Goal: Task Accomplishment & Management: Use online tool/utility

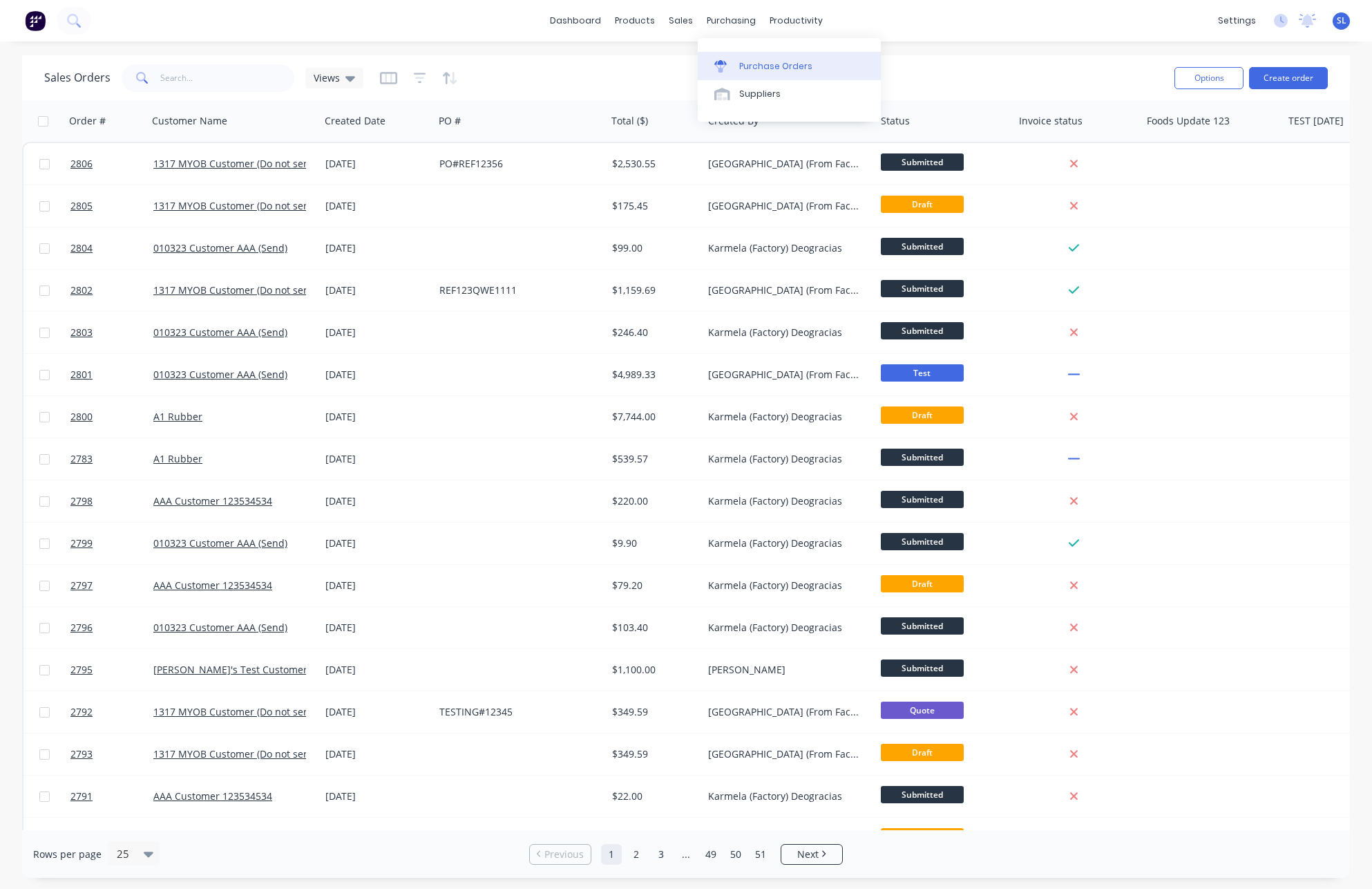
click at [743, 66] on div "Purchase Orders" at bounding box center [776, 66] width 73 height 12
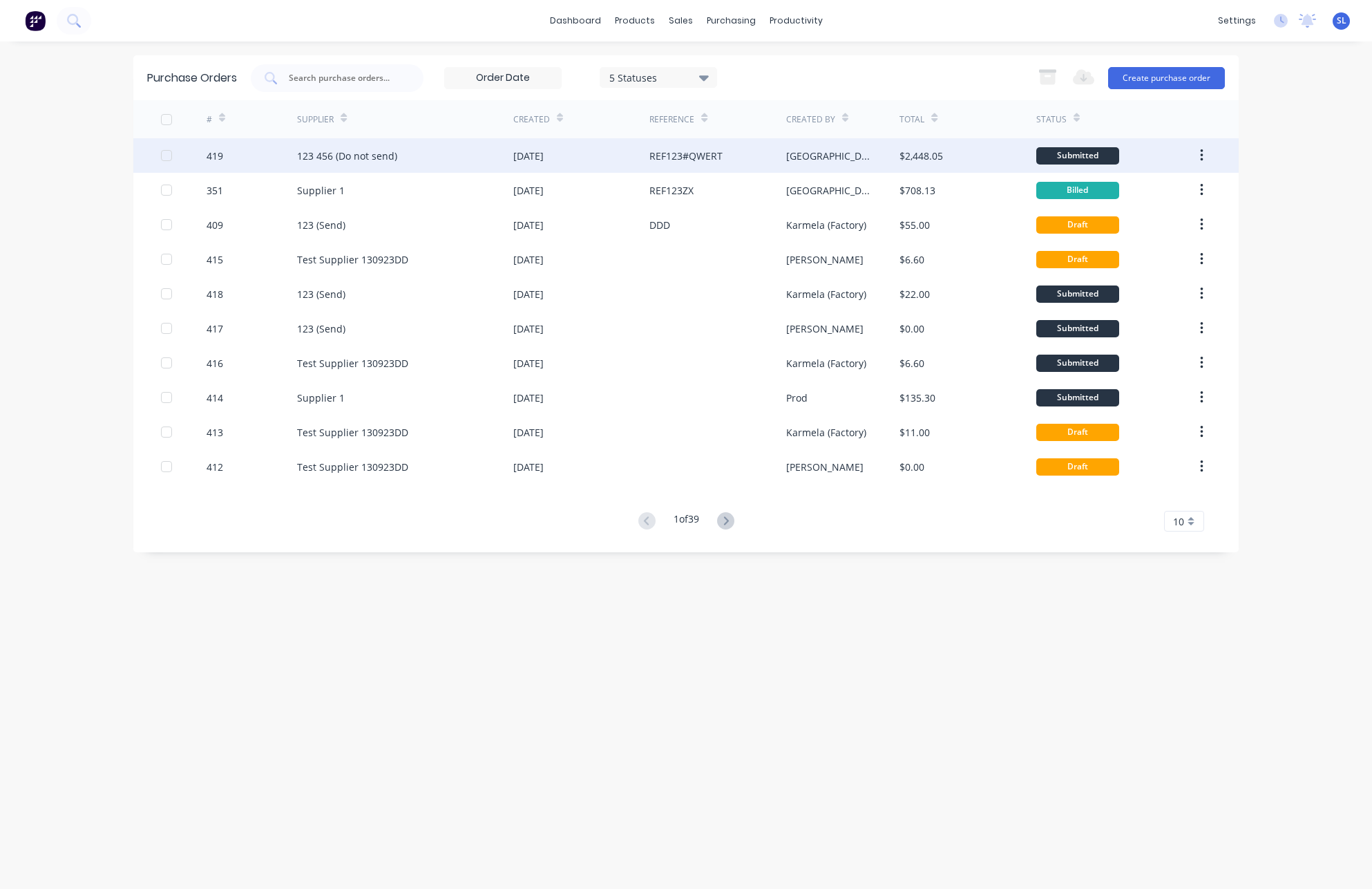
click at [544, 154] on div "[DATE]" at bounding box center [528, 155] width 30 height 15
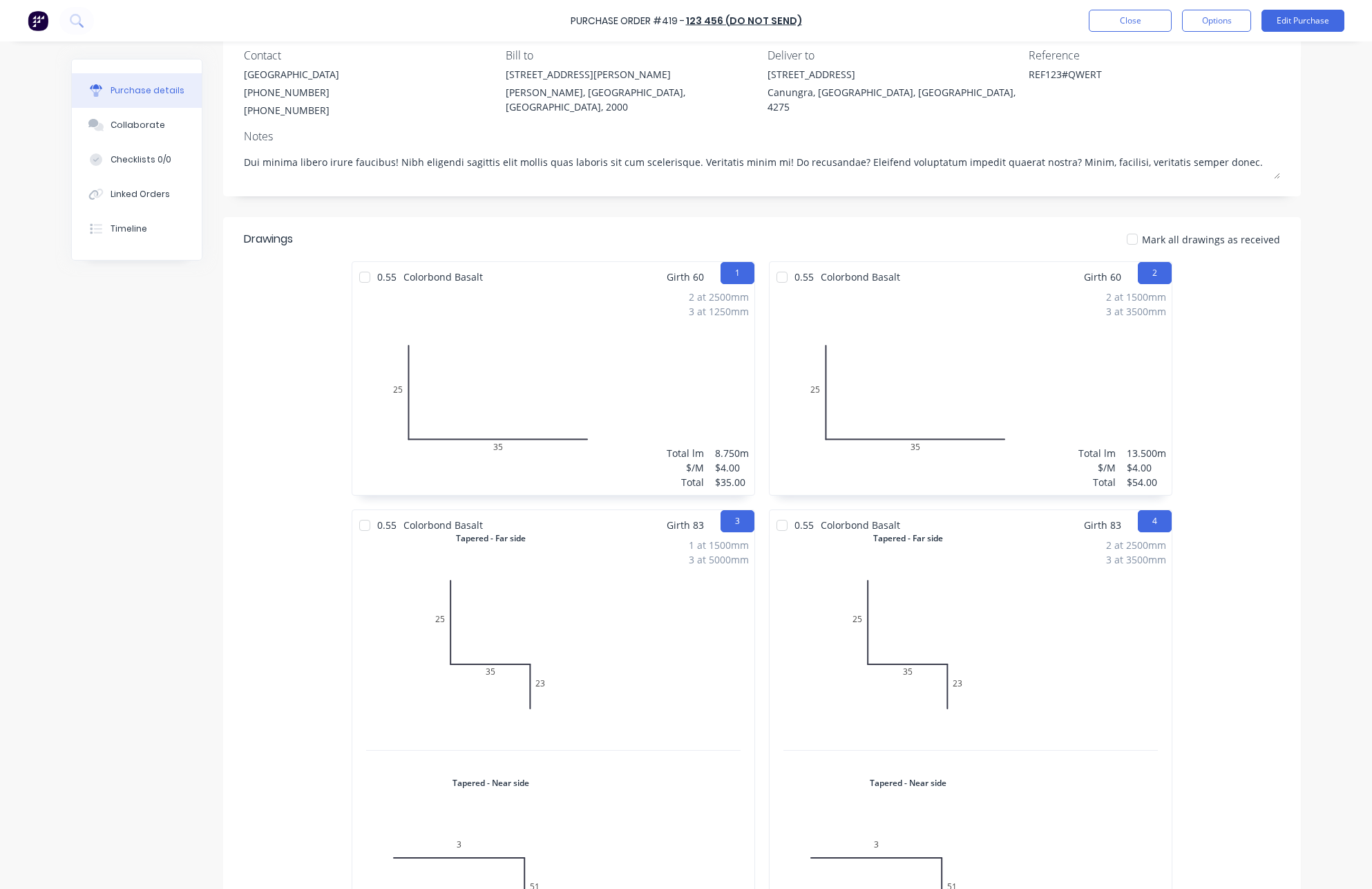
scroll to position [270, 0]
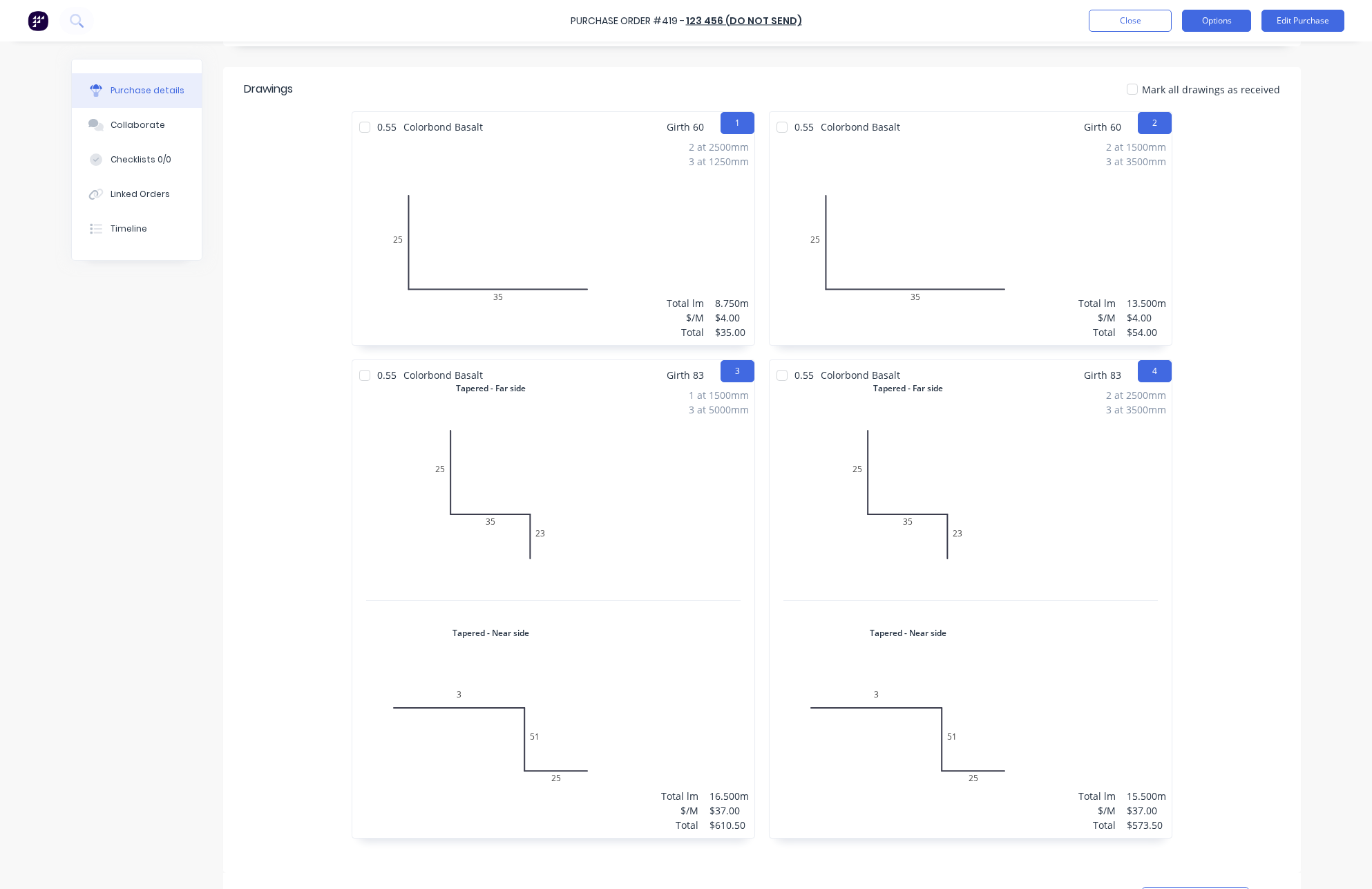
click at [1207, 26] on button "Options" at bounding box center [1217, 21] width 69 height 22
click at [1193, 47] on div "Print / Email" at bounding box center [1185, 56] width 106 height 20
click at [1179, 89] on div "With pricing" at bounding box center [1185, 84] width 106 height 20
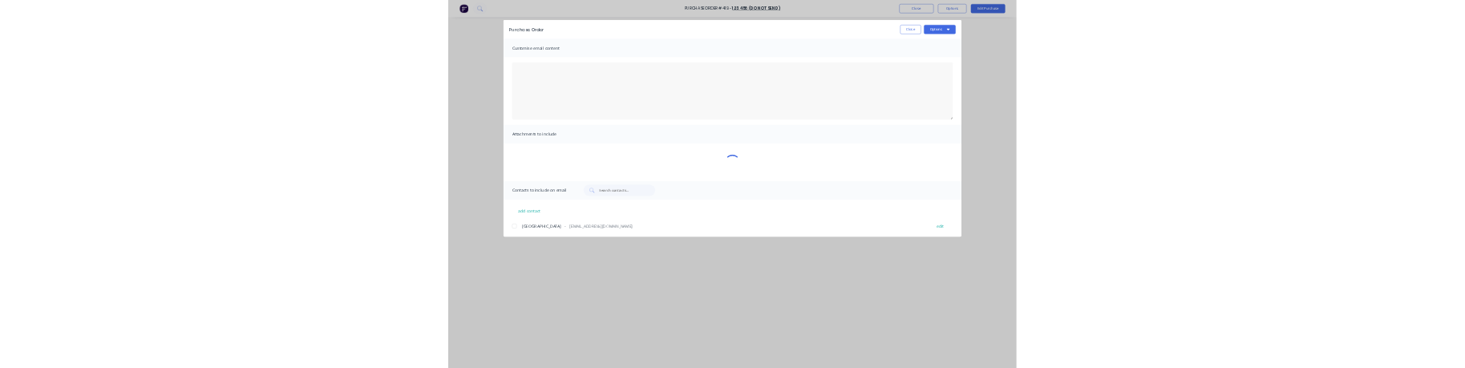
scroll to position [0, 0]
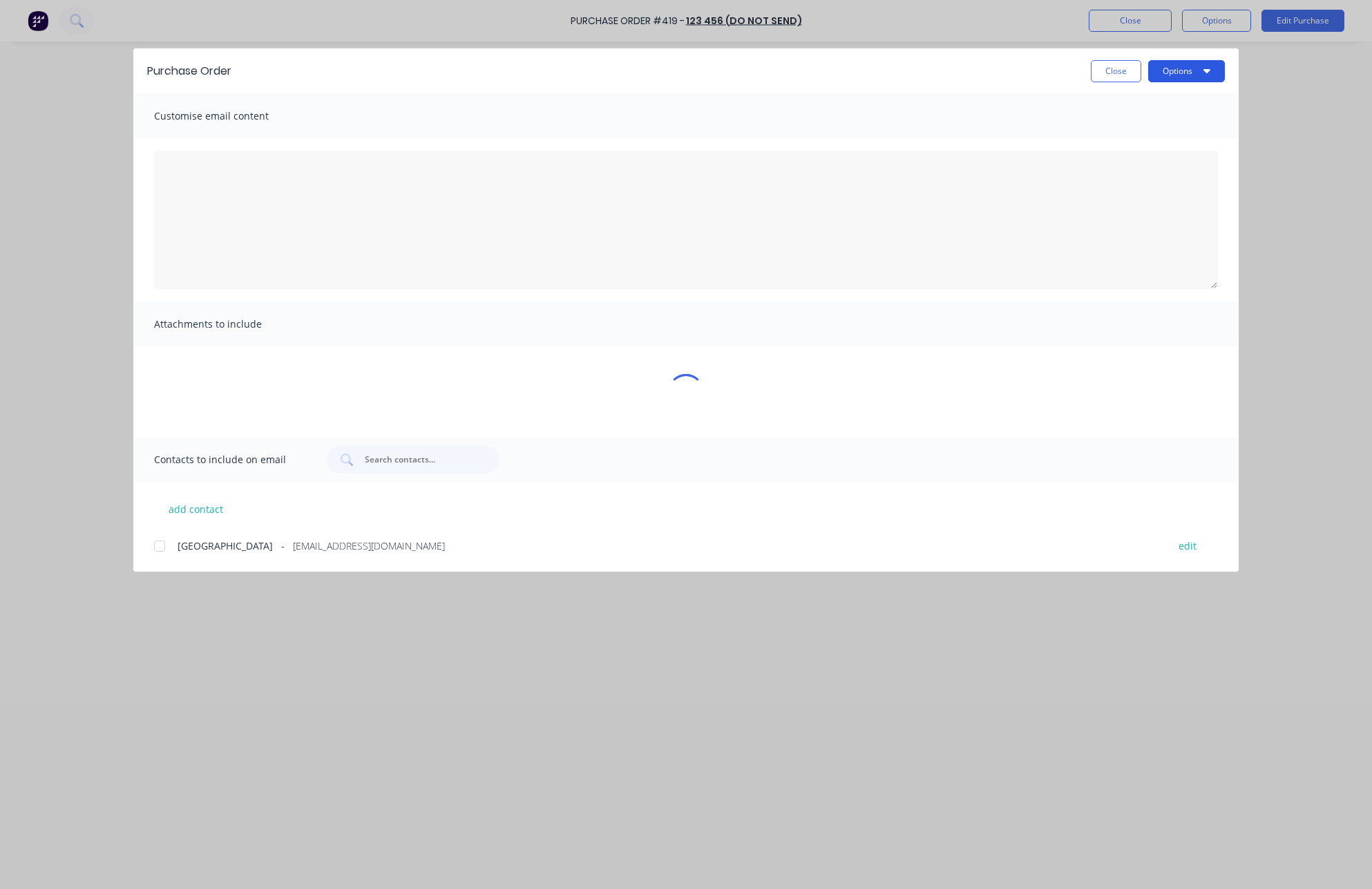
click at [1194, 78] on button "Options" at bounding box center [1186, 72] width 77 height 22
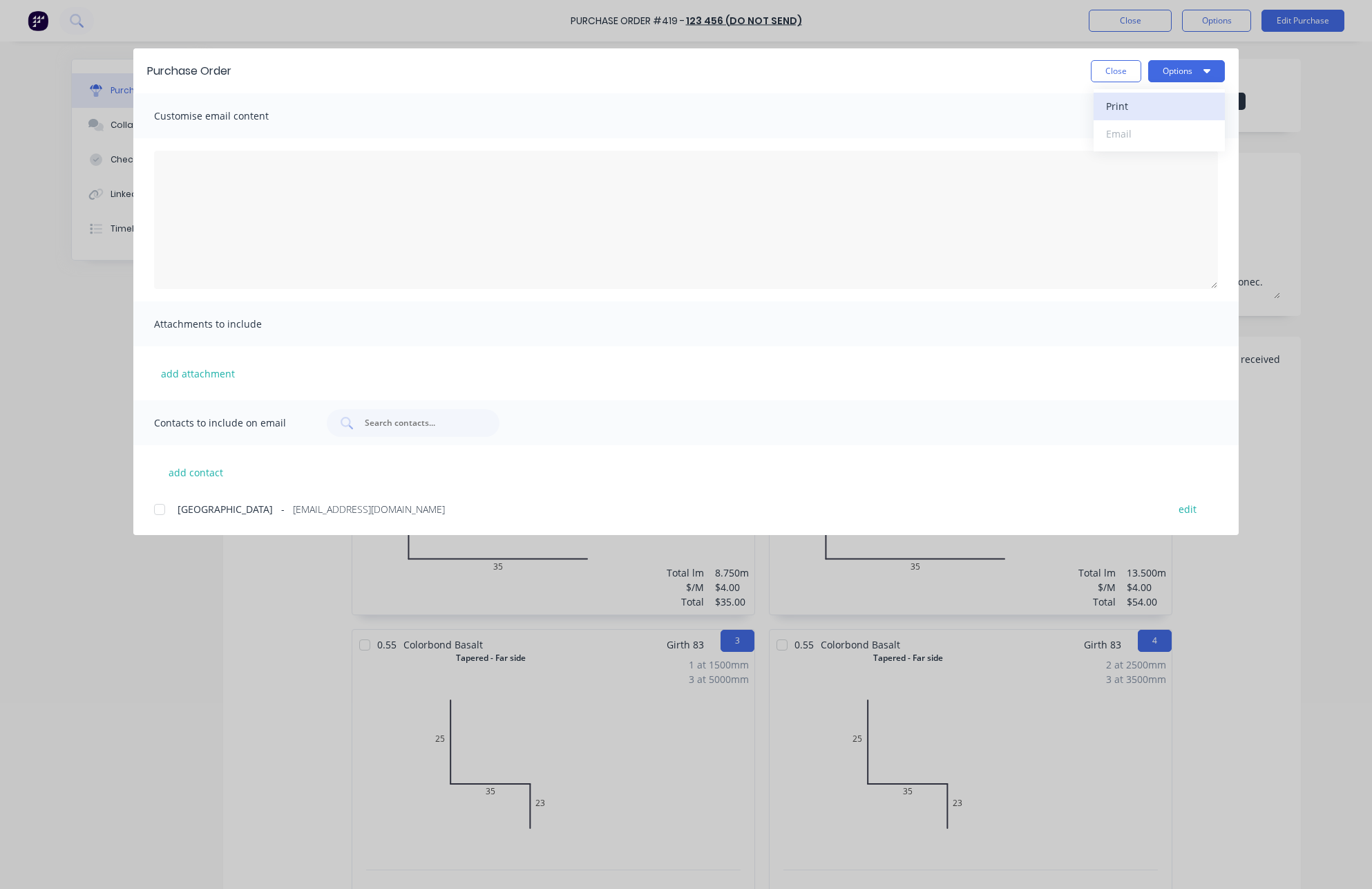
click at [1147, 103] on div "Print" at bounding box center [1158, 105] width 106 height 20
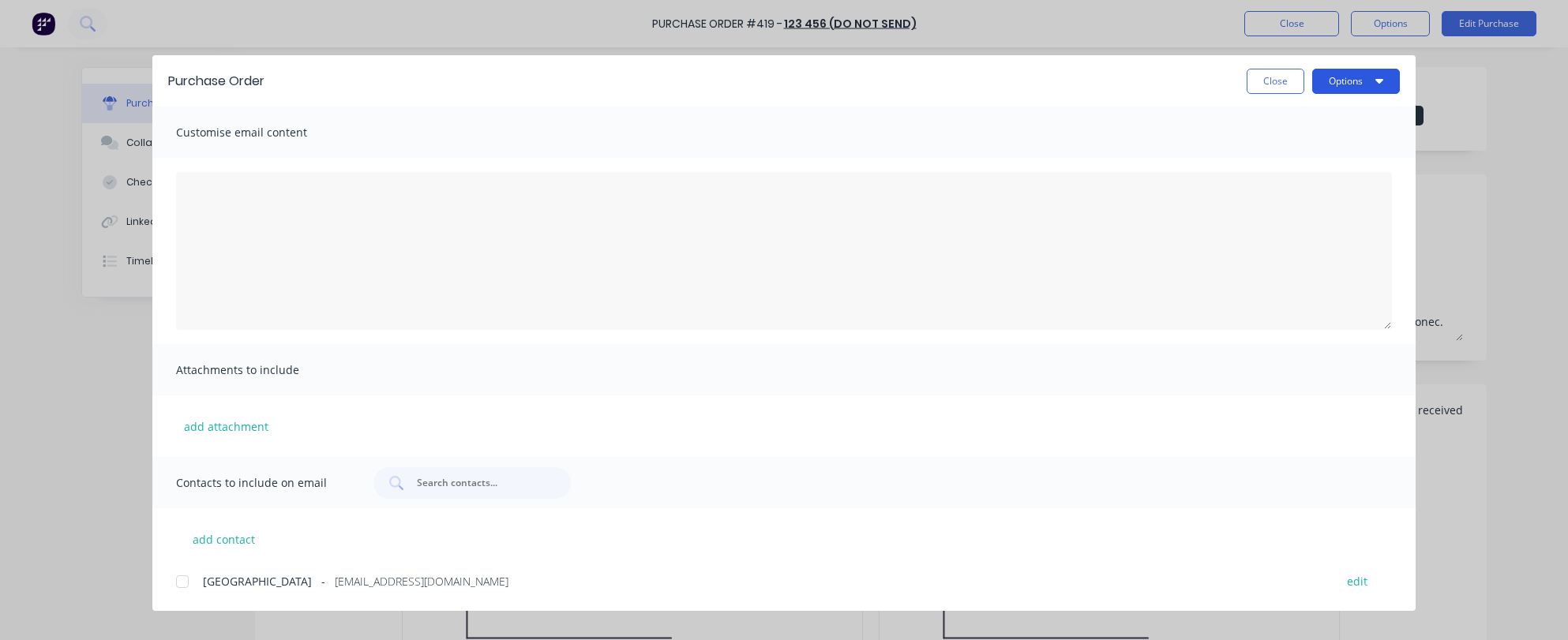
click at [1328, 70] on button "Options" at bounding box center [1355, 82] width 88 height 26
click at [1326, 111] on div "Print" at bounding box center [1324, 120] width 121 height 23
click at [1363, 85] on button "Options" at bounding box center [1355, 82] width 88 height 26
click at [1359, 131] on div "Print" at bounding box center [1324, 120] width 121 height 23
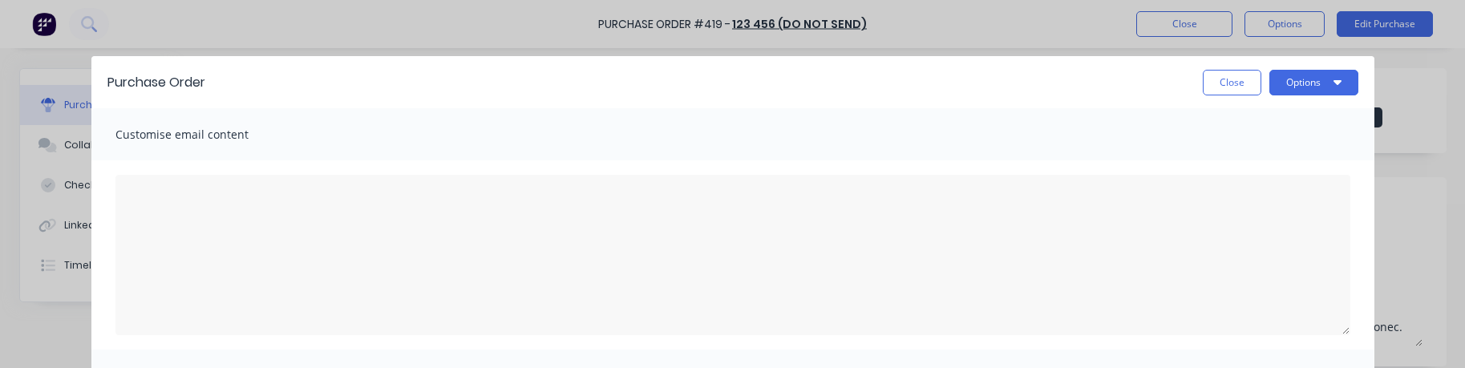
type textarea "x"
